Goal: Navigation & Orientation: Find specific page/section

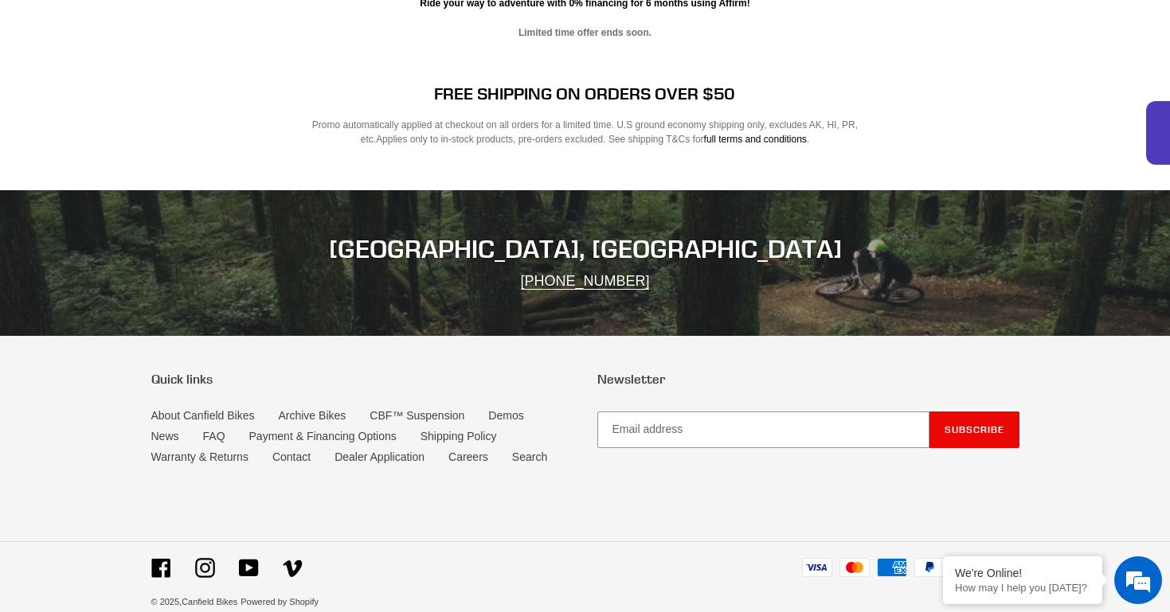
scroll to position [2627, 0]
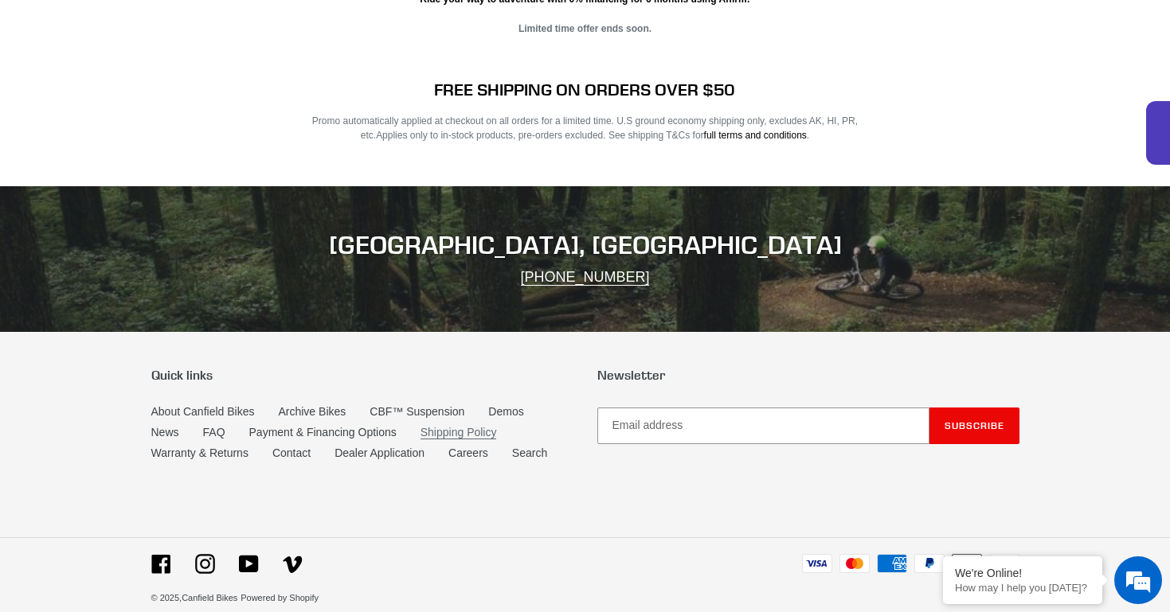
click at [437, 426] on link "Shipping Policy" at bounding box center [458, 433] width 76 height 14
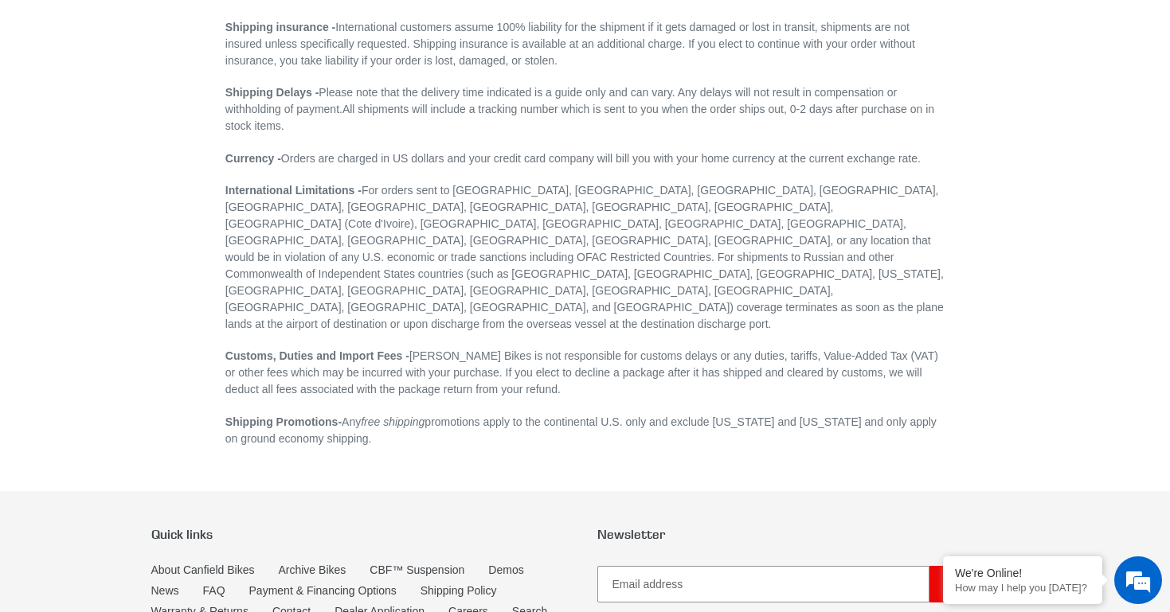
scroll to position [545, 0]
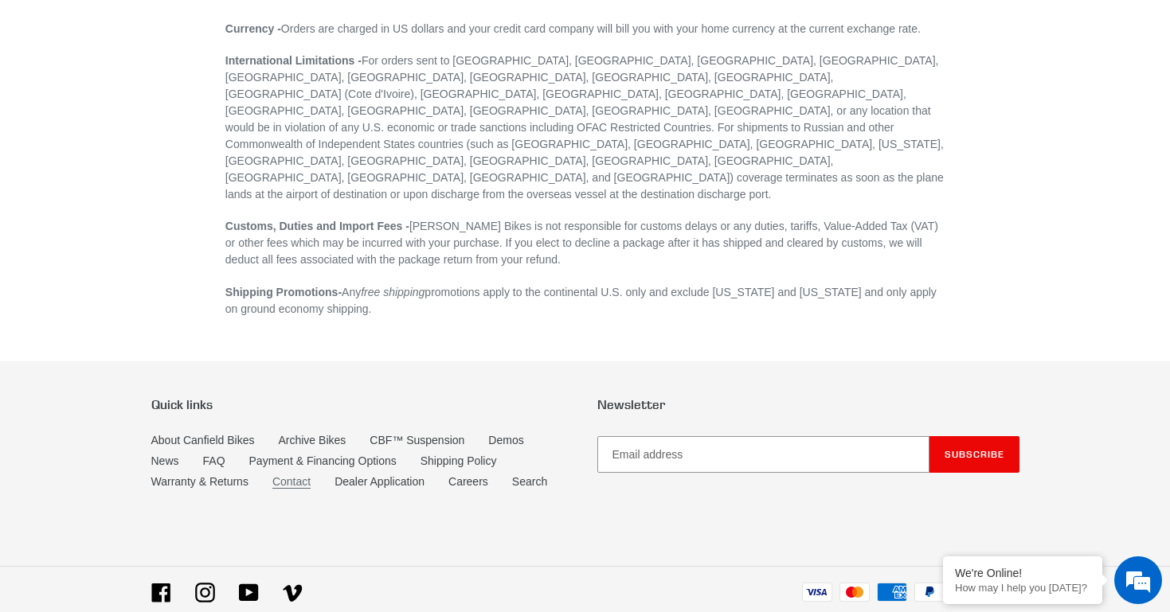
click at [291, 475] on link "Contact" at bounding box center [291, 482] width 38 height 14
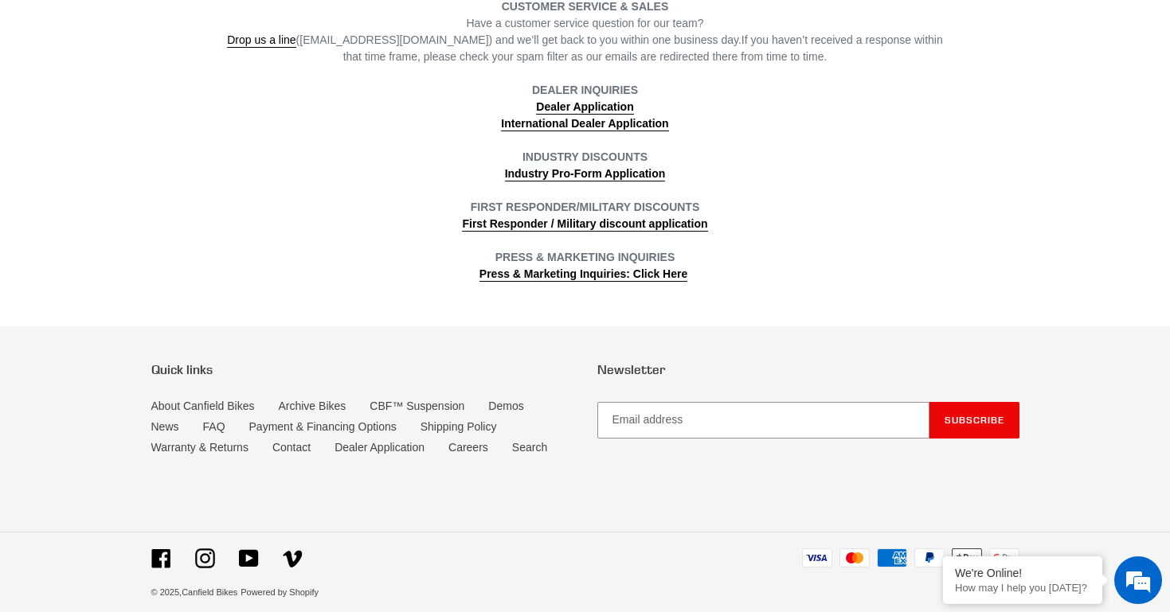
scroll to position [617, 0]
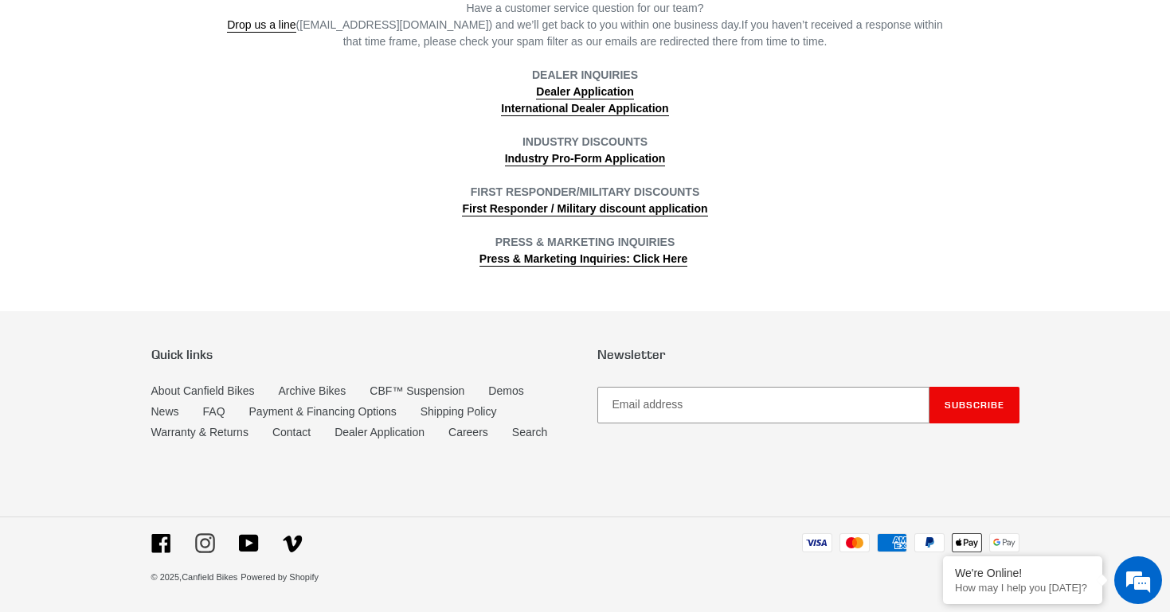
click at [201, 549] on icon at bounding box center [205, 543] width 20 height 20
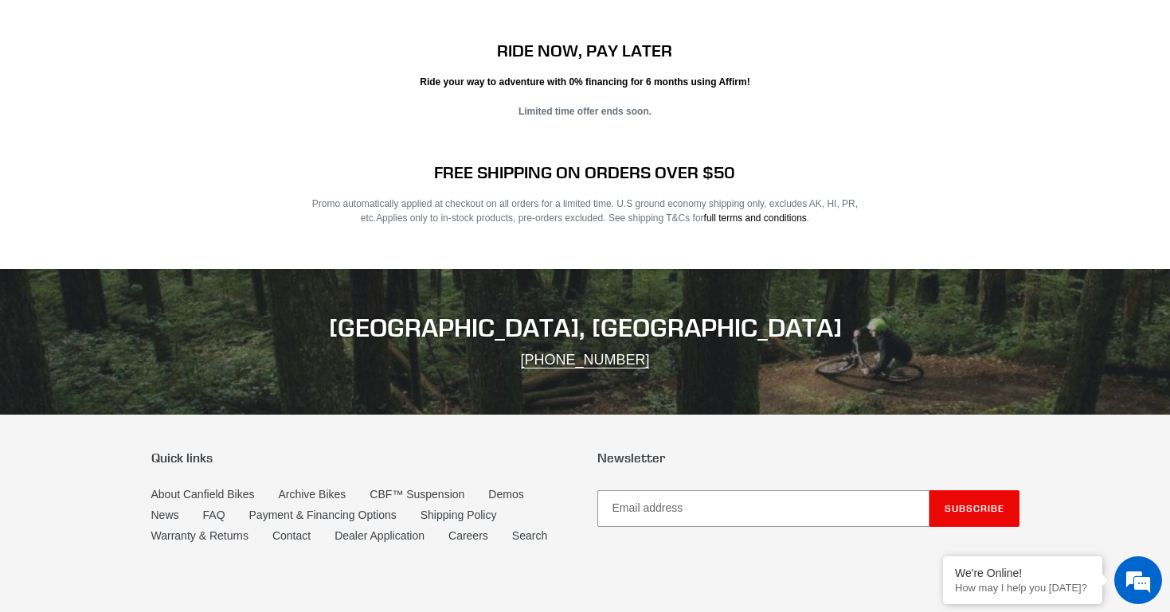
scroll to position [2627, 0]
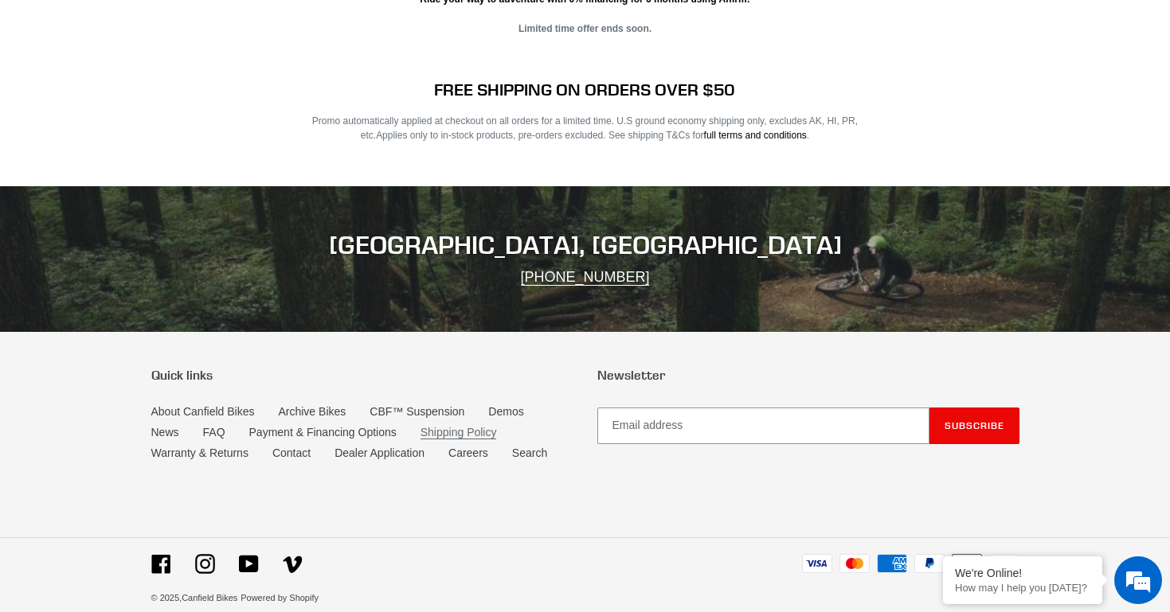
click at [443, 426] on link "Shipping Policy" at bounding box center [458, 433] width 76 height 14
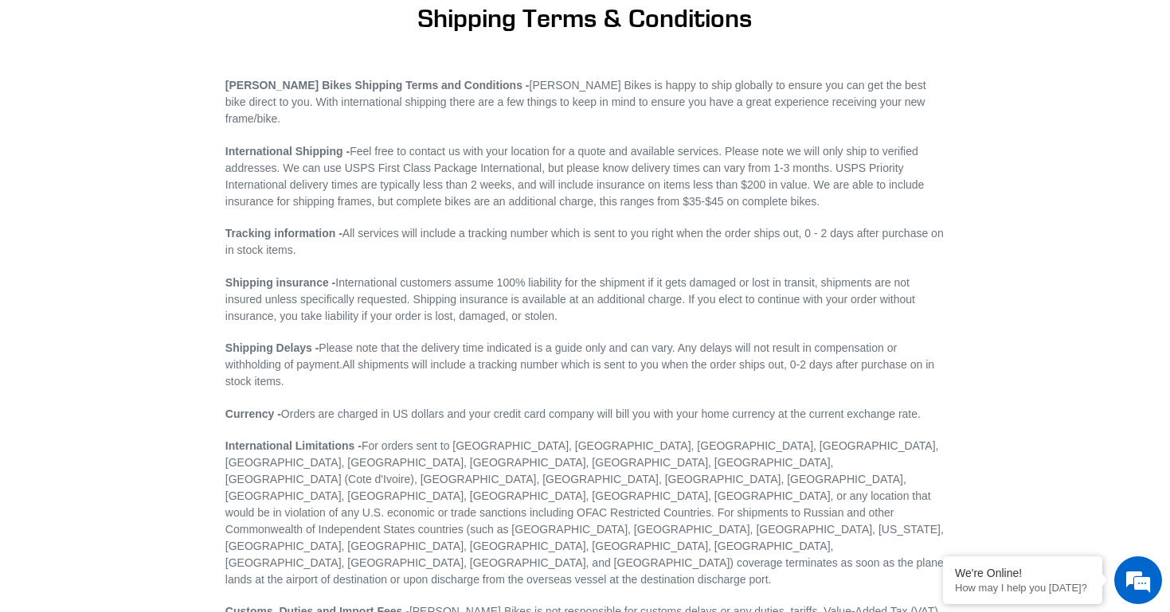
scroll to position [149, 0]
